Goal: Check status: Check status

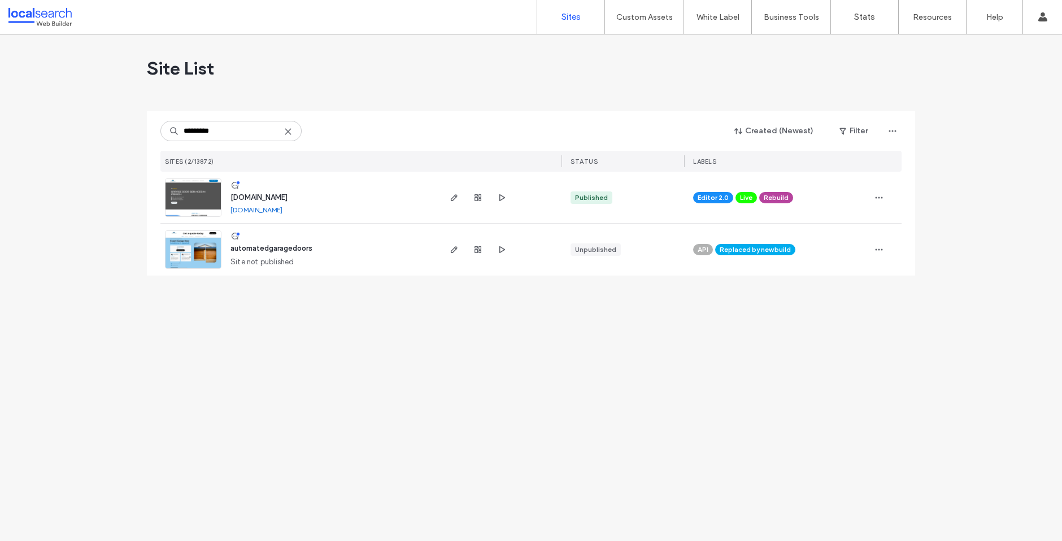
type input "*********"
click at [288, 196] on span "[DOMAIN_NAME]" at bounding box center [258, 197] width 57 height 8
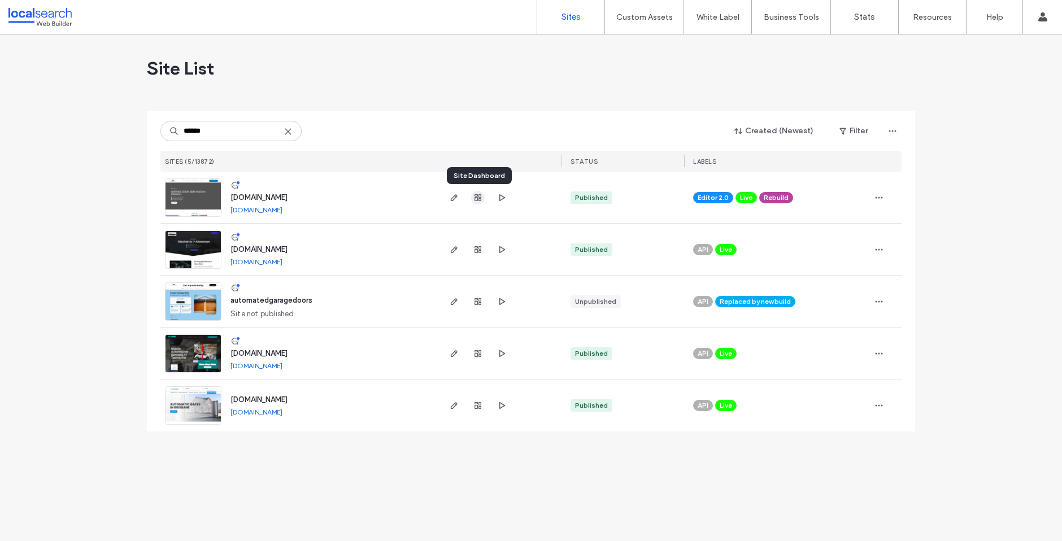
type input "******"
click at [478, 198] on icon "button" at bounding box center [477, 197] width 9 height 9
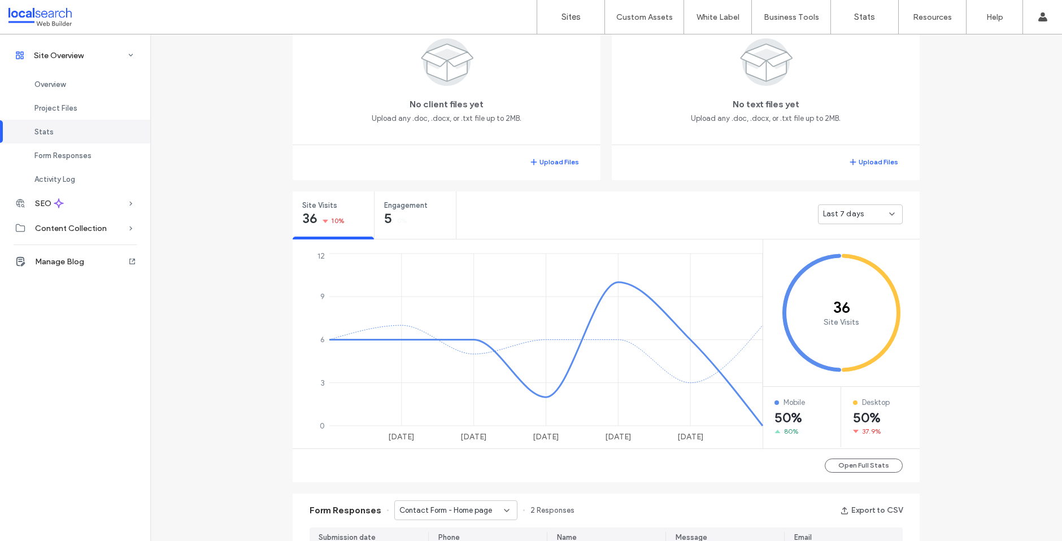
scroll to position [229, 0]
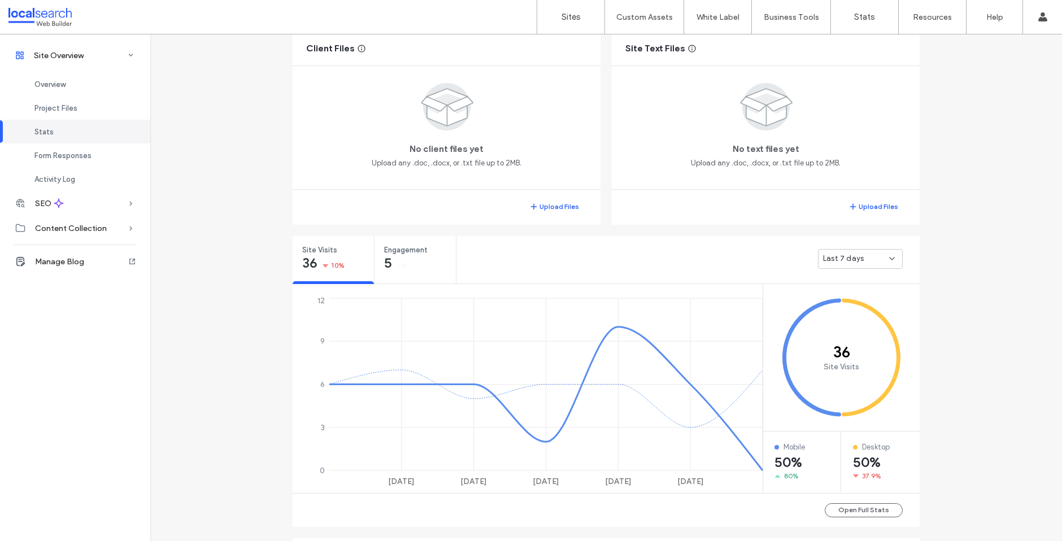
click at [876, 252] on div "Last 7 days" at bounding box center [860, 259] width 85 height 20
click at [867, 318] on div "Last 30 days" at bounding box center [857, 318] width 84 height 20
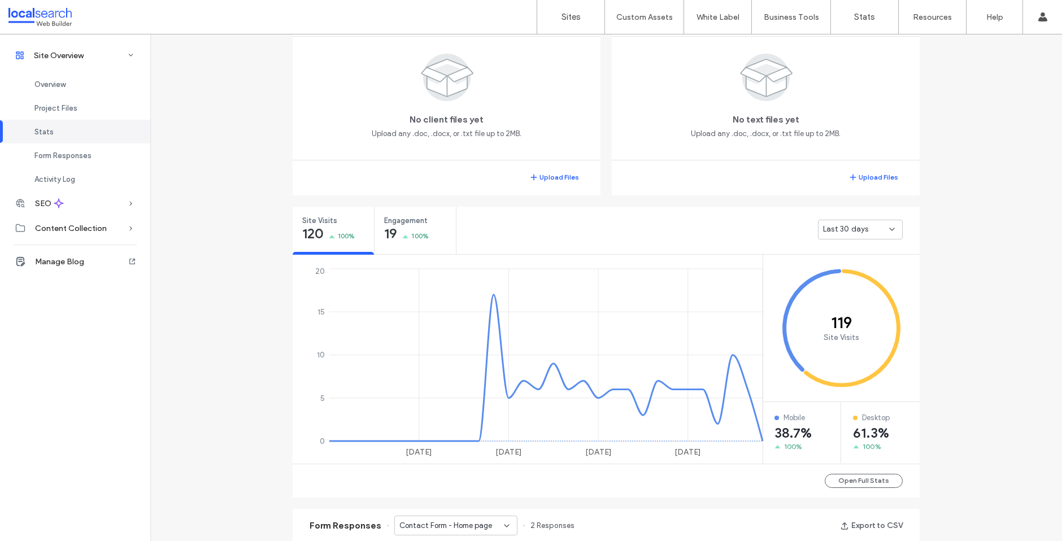
scroll to position [262, 0]
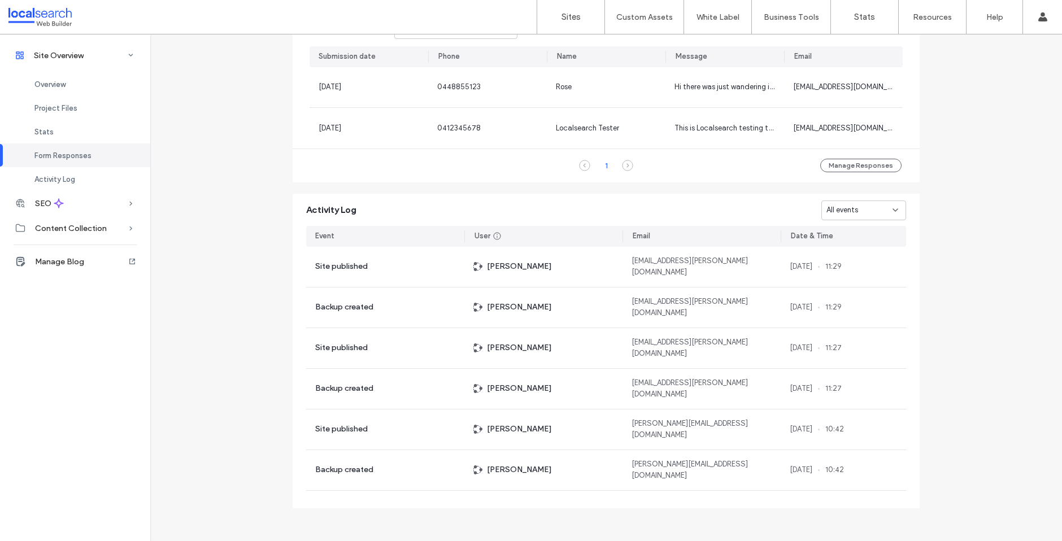
scroll to position [758, 0]
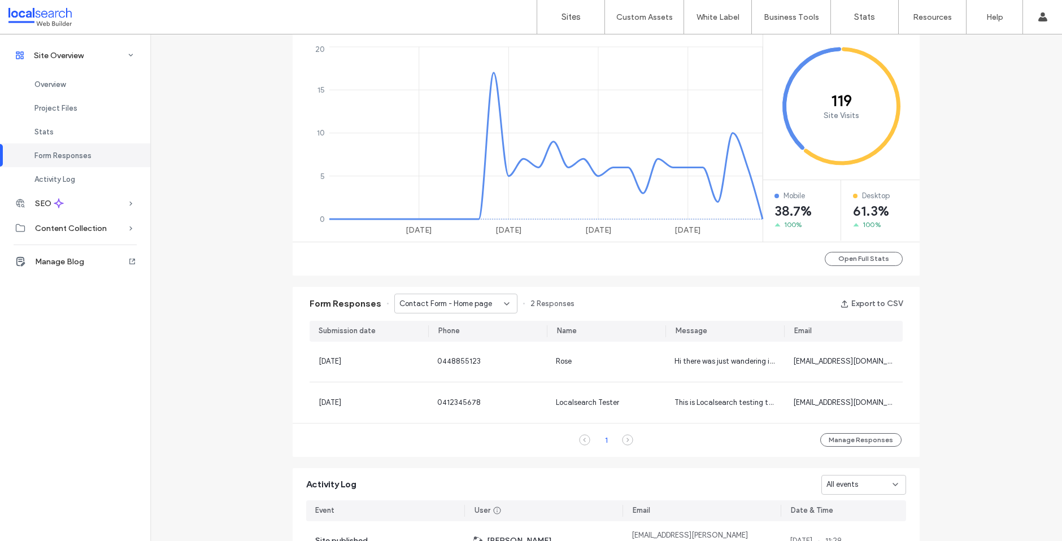
scroll to position [480, 0]
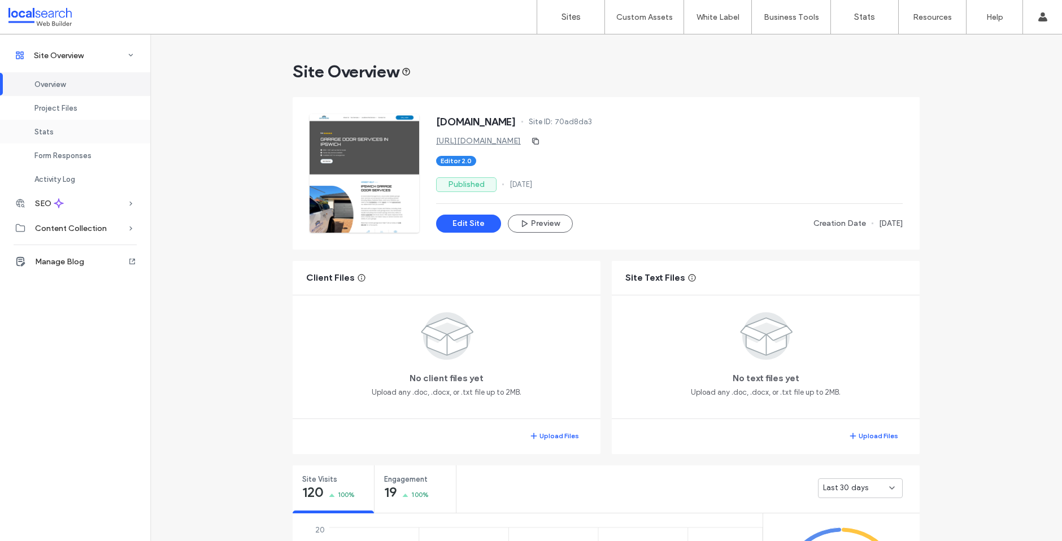
click at [74, 132] on div "Stats" at bounding box center [75, 132] width 150 height 24
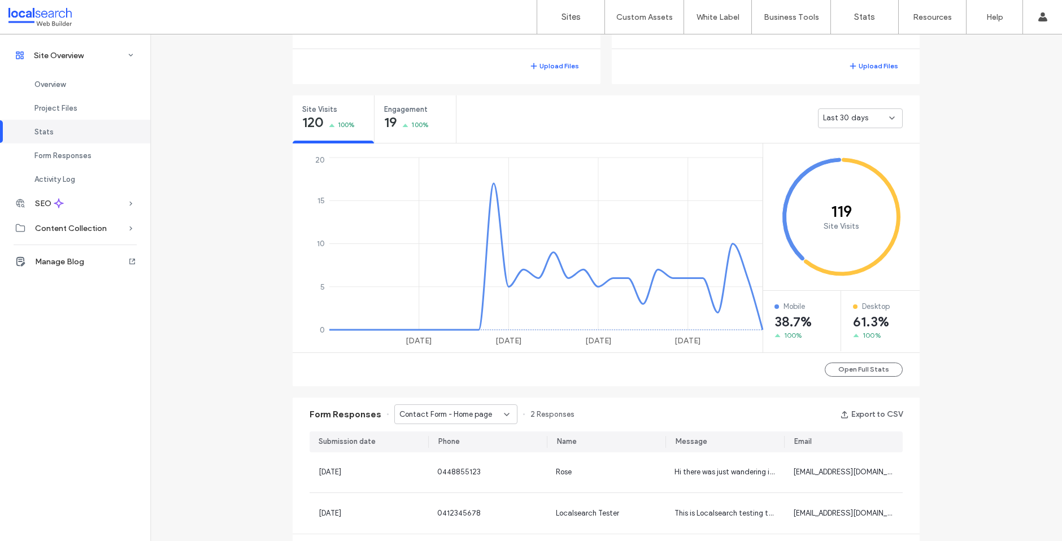
scroll to position [426, 0]
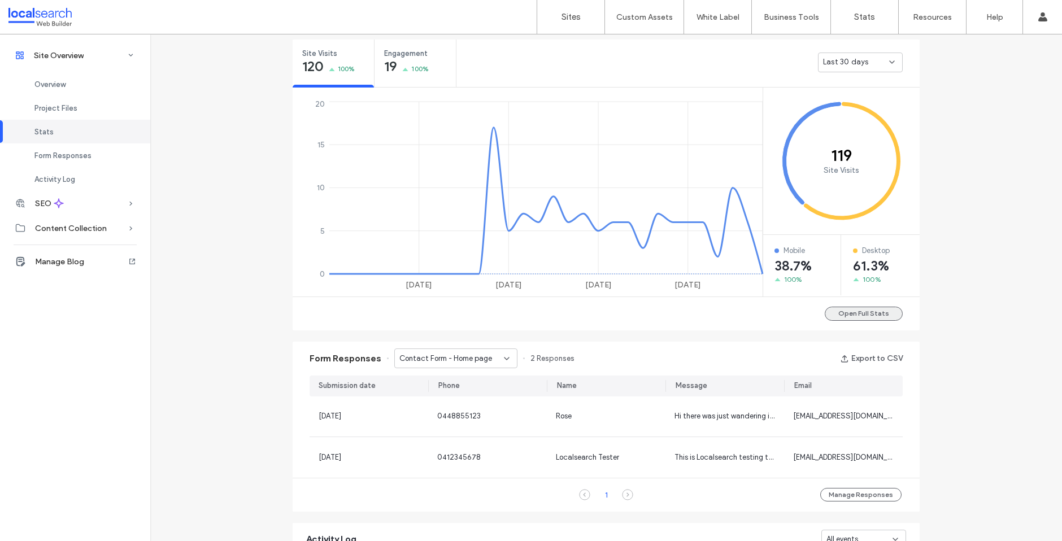
click at [881, 309] on button "Open Full Stats" at bounding box center [864, 314] width 78 height 14
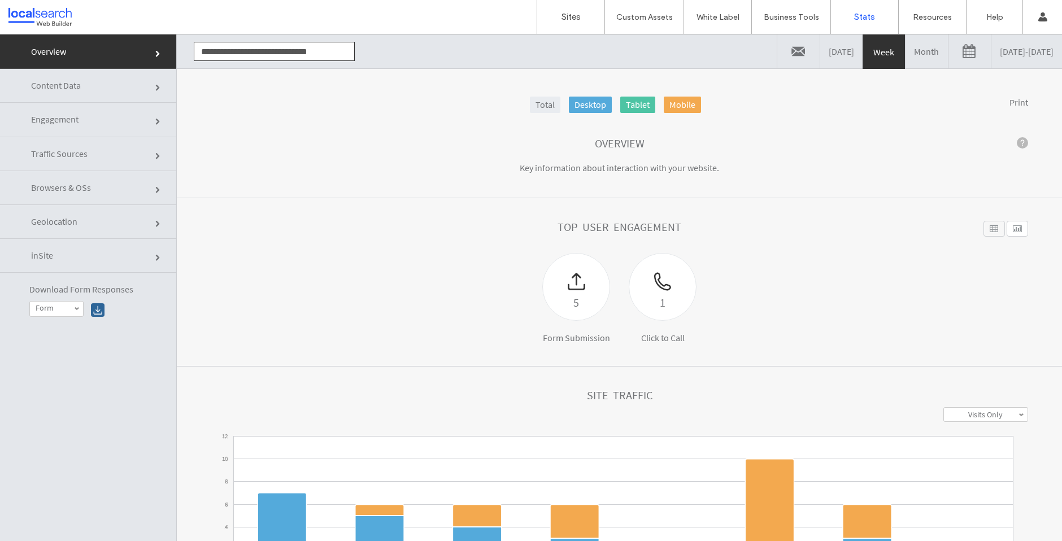
click at [991, 52] on link "10/07/2025 - 10/14/2025" at bounding box center [1026, 51] width 71 height 34
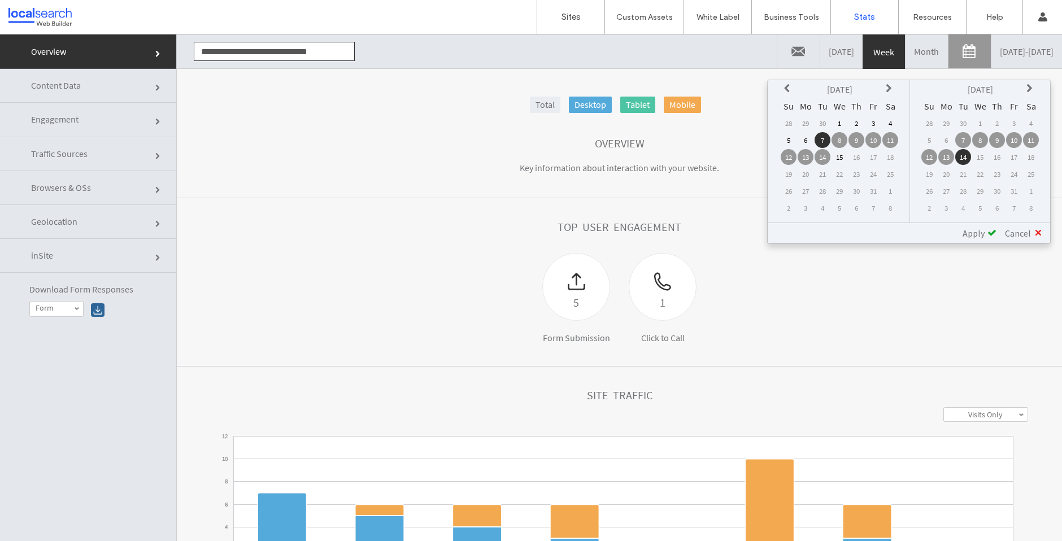
click at [787, 118] on td "28" at bounding box center [789, 123] width 16 height 16
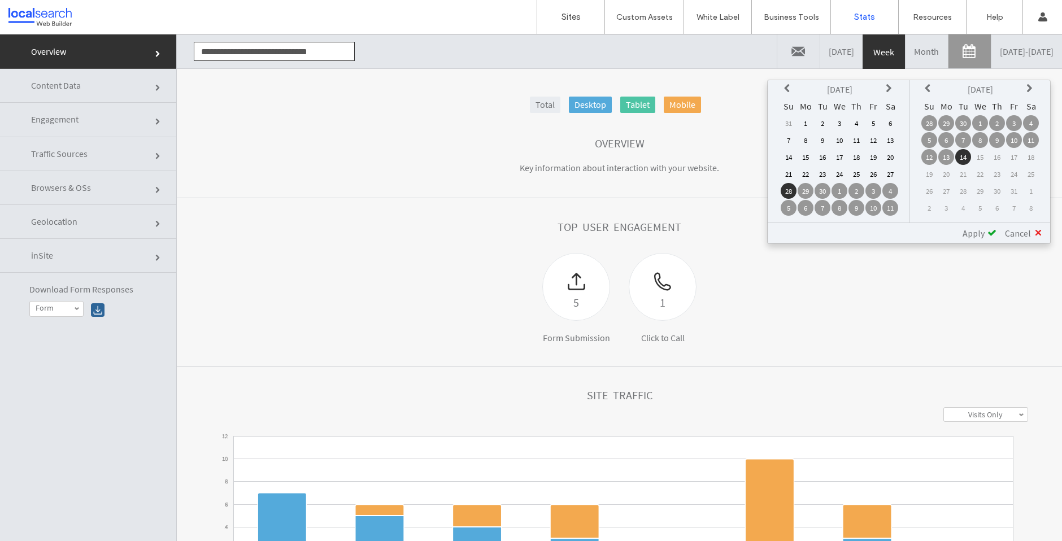
click at [876, 169] on td "26" at bounding box center [873, 174] width 16 height 16
click at [985, 232] on span "Apply" at bounding box center [974, 233] width 22 height 11
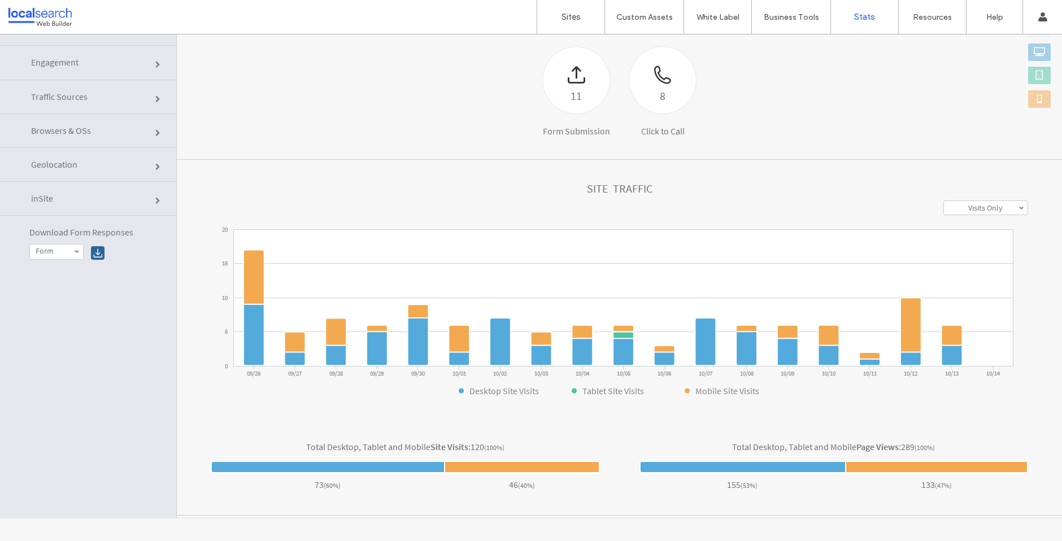
scroll to position [150, 0]
